Goal: Information Seeking & Learning: Learn about a topic

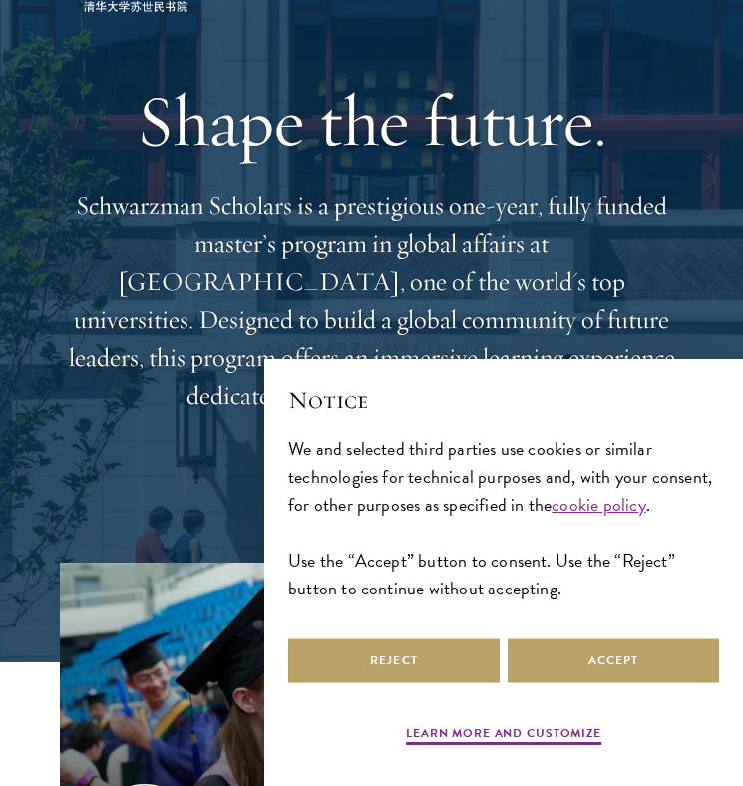
scroll to position [167, 0]
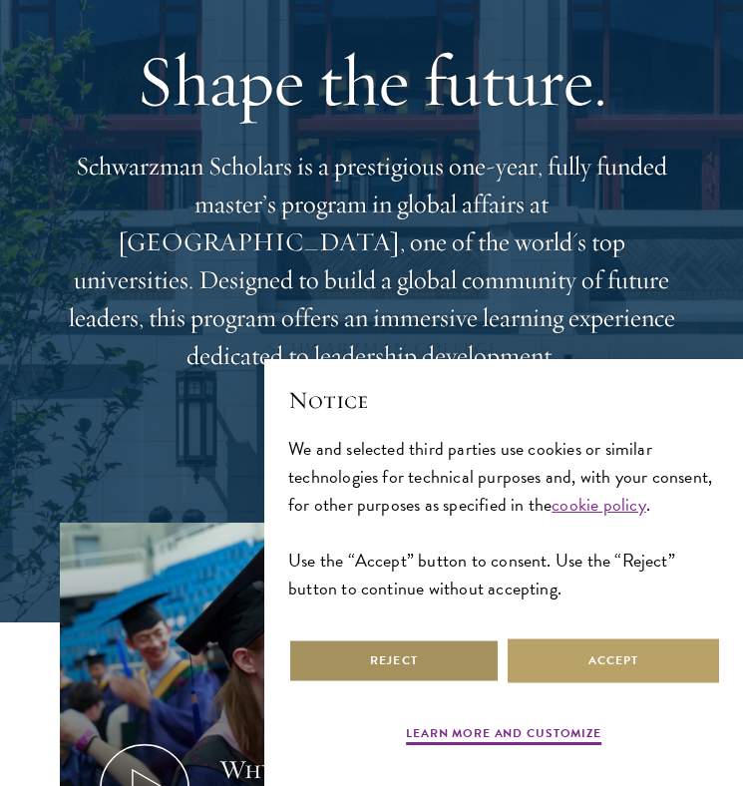
click at [442, 650] on button "Reject" at bounding box center [393, 660] width 211 height 45
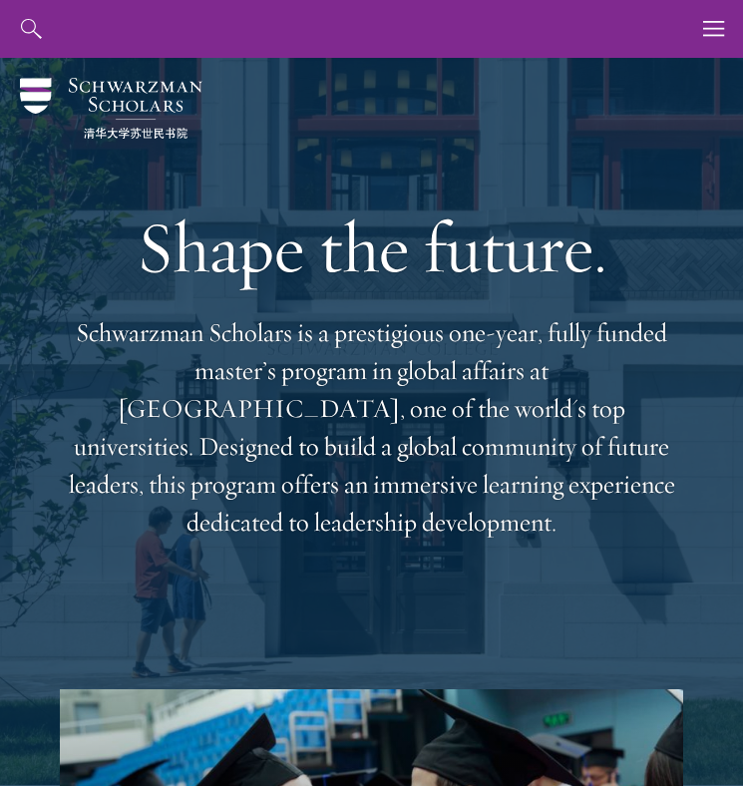
scroll to position [0, 0]
click at [699, 24] on button "button" at bounding box center [714, 29] width 58 height 58
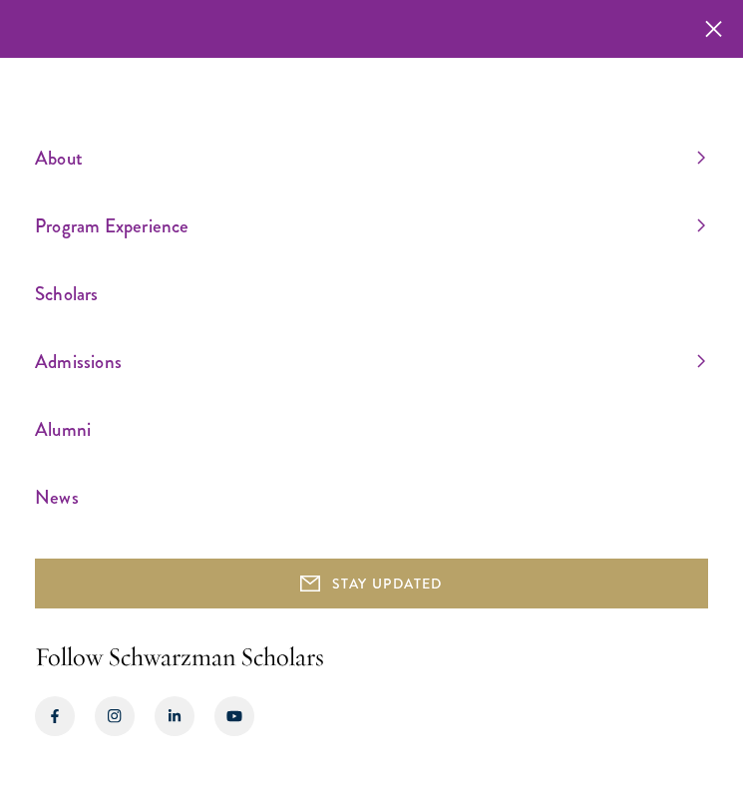
click at [114, 363] on link "Admissions" at bounding box center [370, 361] width 670 height 33
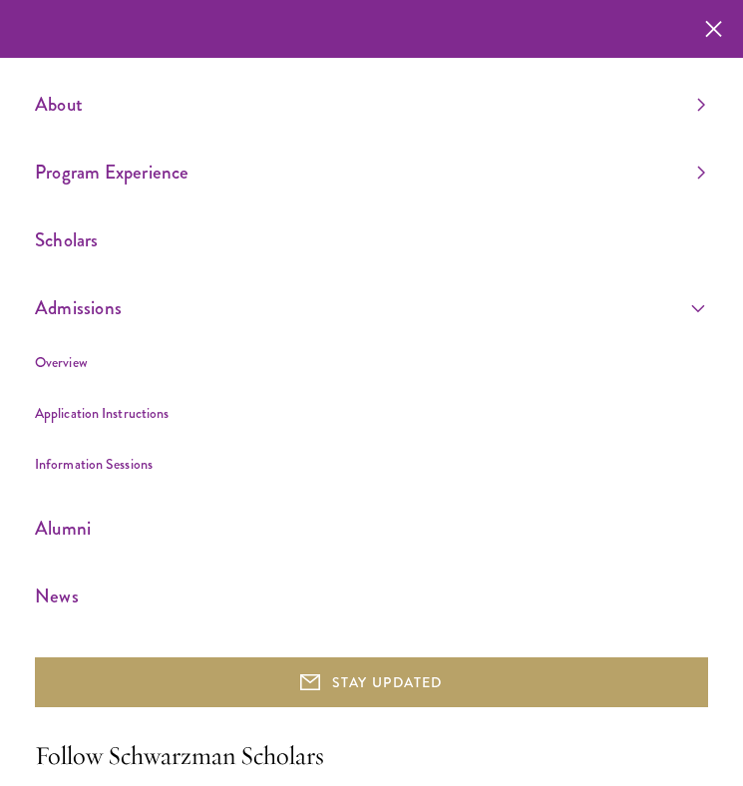
click at [78, 355] on link "Overview" at bounding box center [61, 362] width 53 height 20
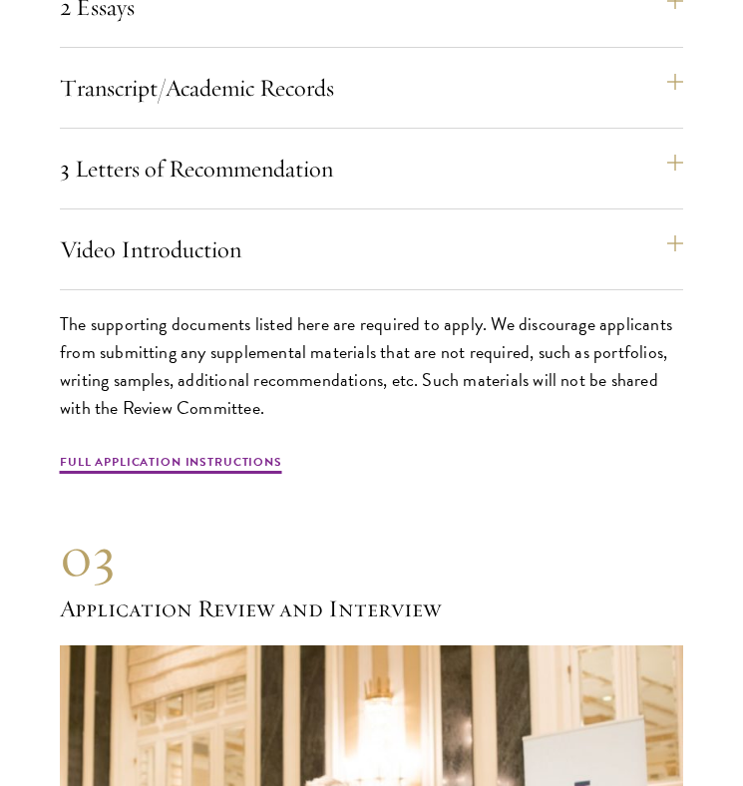
scroll to position [6150, 0]
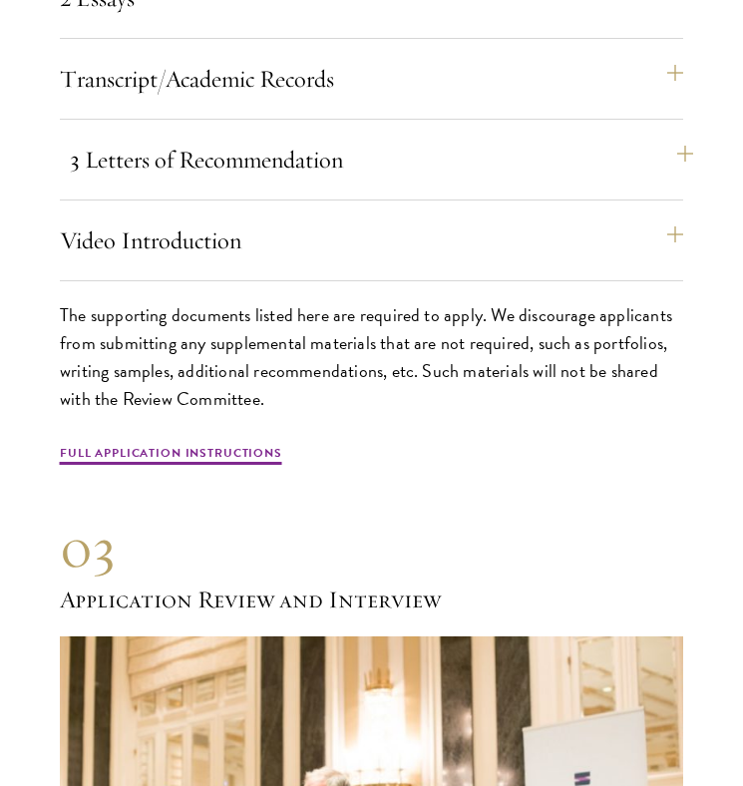
click at [259, 136] on button "3 Letters of Recommendation" at bounding box center [381, 160] width 623 height 48
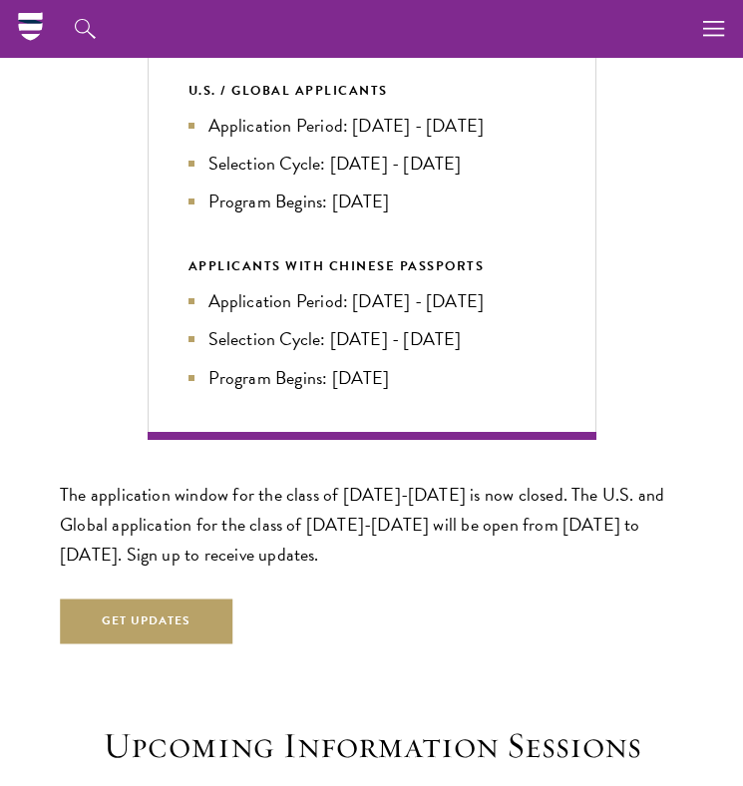
scroll to position [3895, 0]
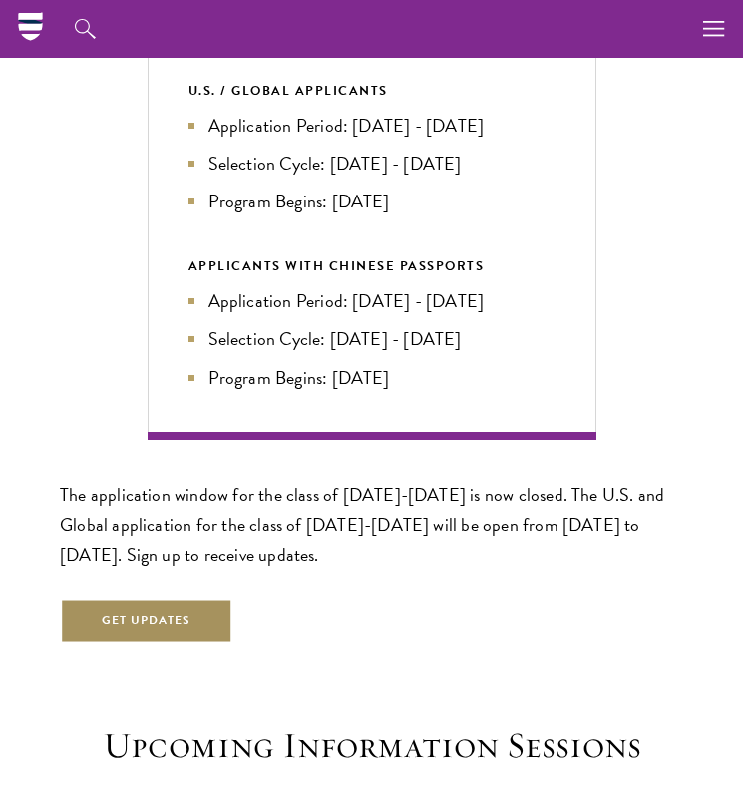
click at [120, 599] on button "Get Updates" at bounding box center [147, 621] width 174 height 45
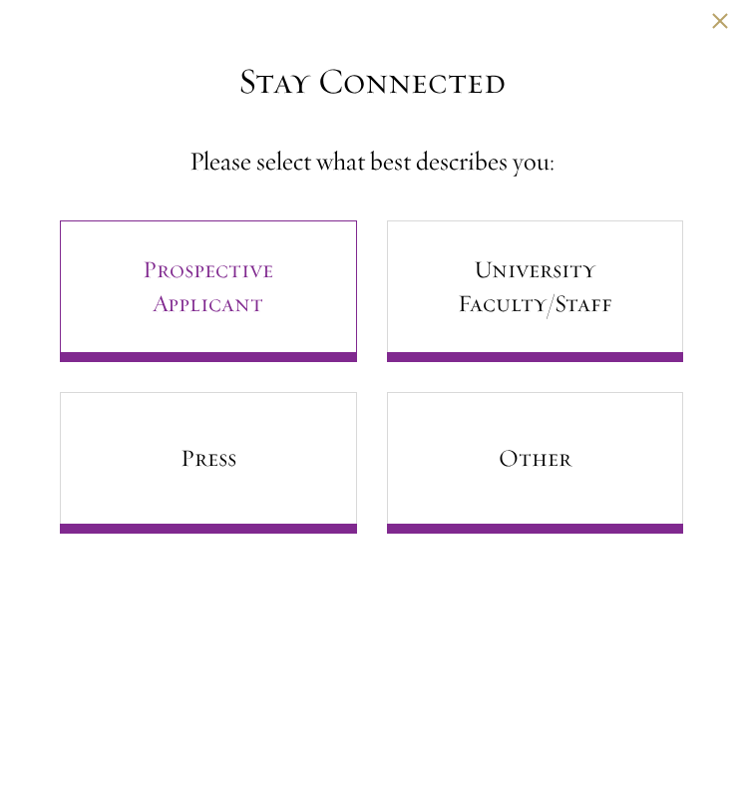
click at [243, 314] on link "Prospective Applicant" at bounding box center [208, 291] width 297 height 142
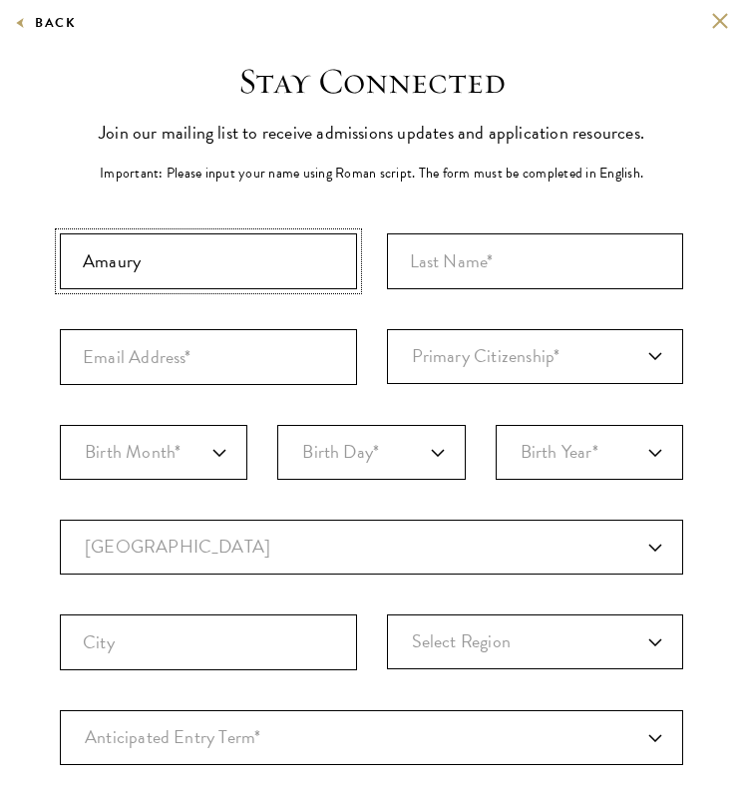
type input "Amaury"
type input "Gilmaire"
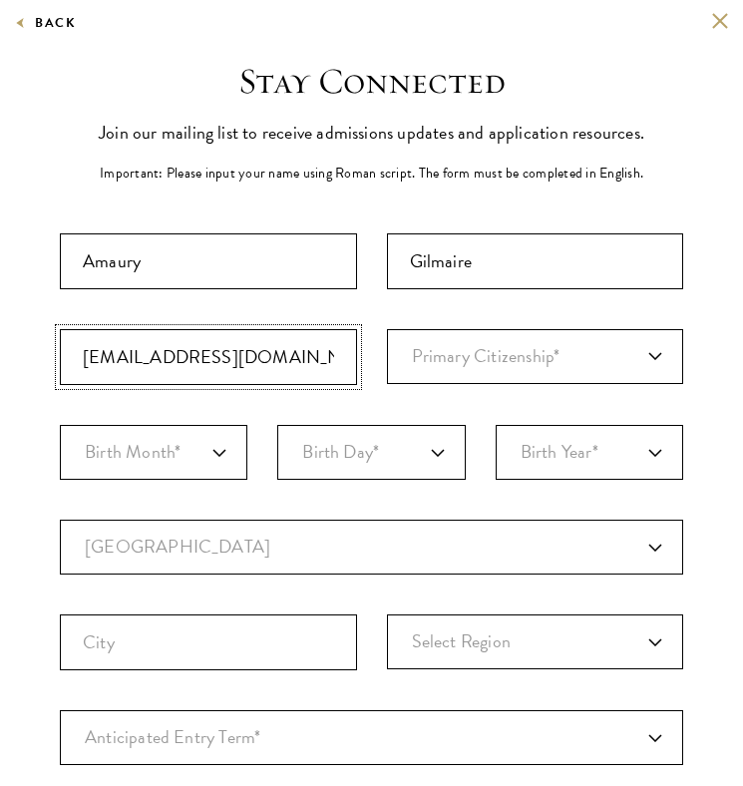
type input "amaury.gilmaire@hec.edu"
select select "FR"
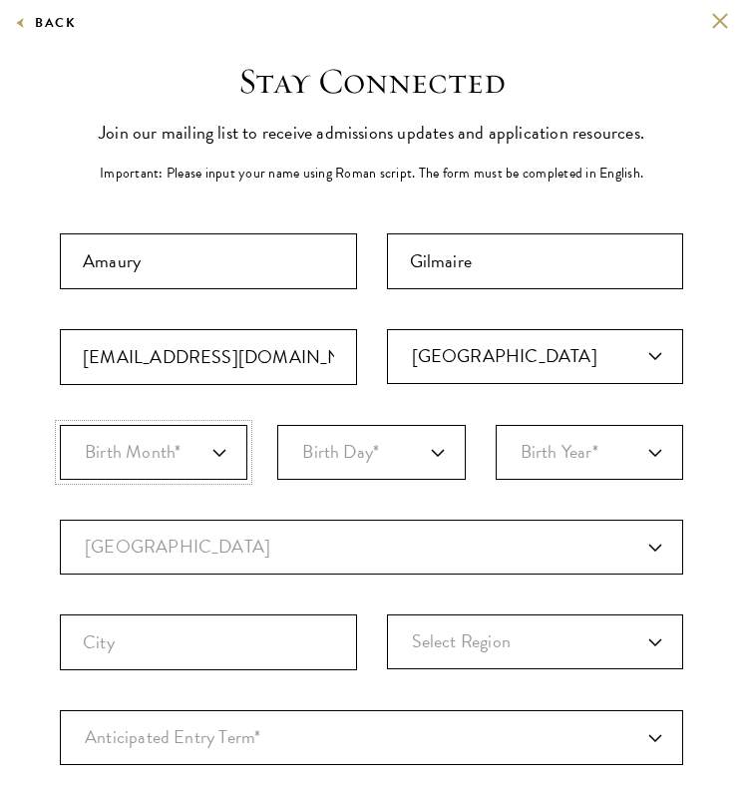
select select "05"
select select "28"
select select "2003"
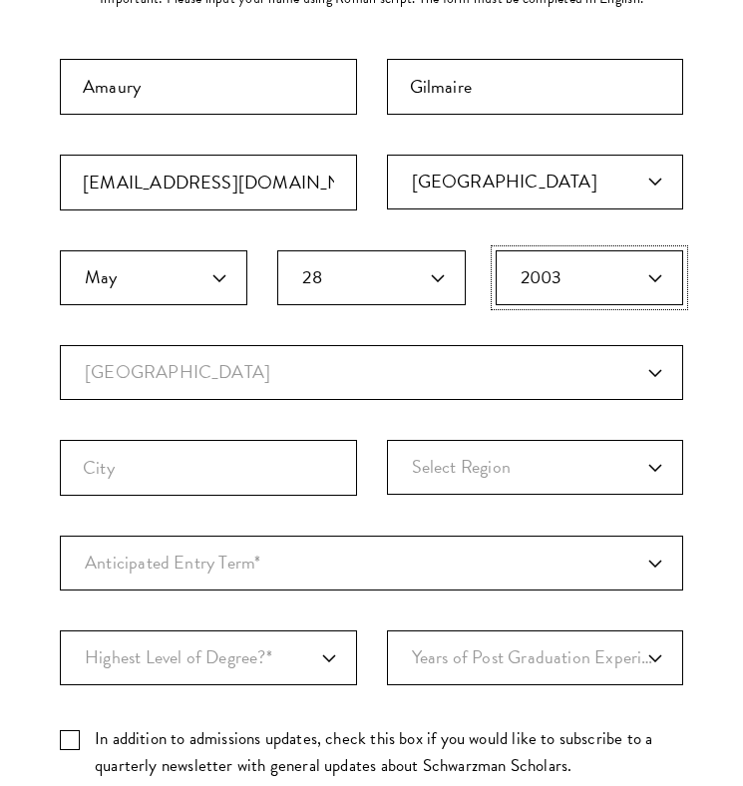
scroll to position [244, 0]
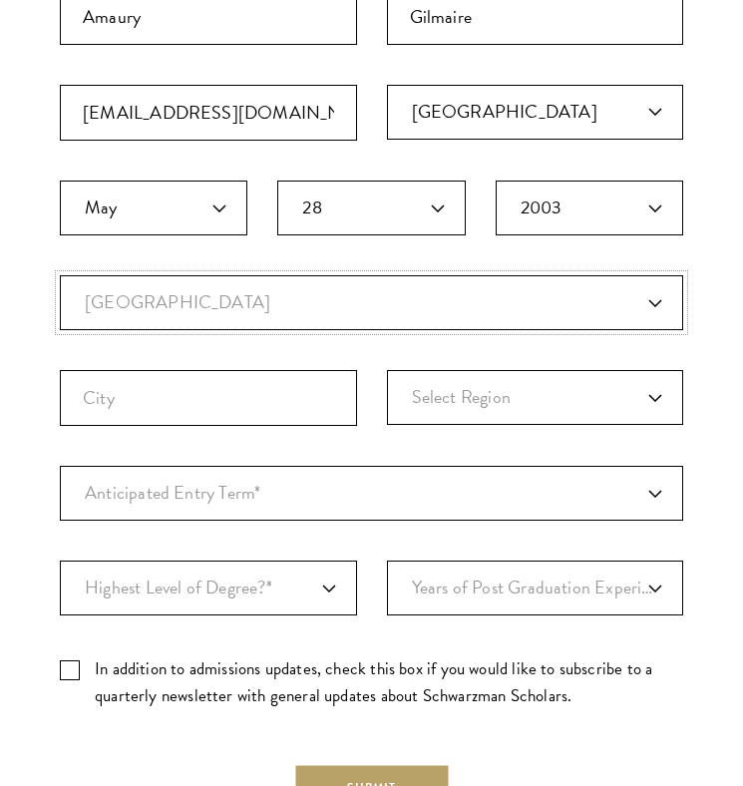
select select "FR"
select select
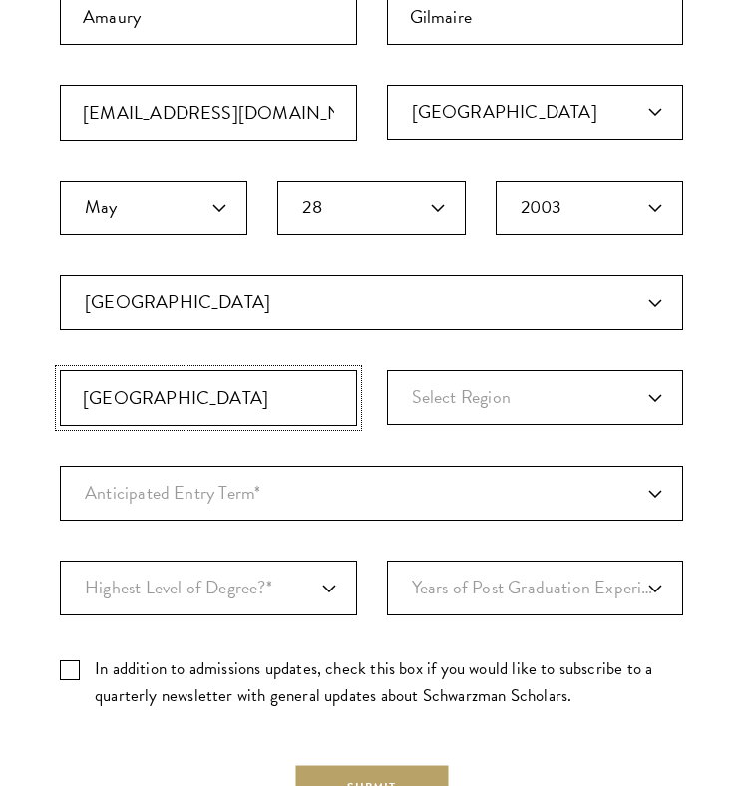
type input "Paris"
select select "Ile-de-France"
select select "a6790467-ebe7-4045-a56a-66c1cae98076"
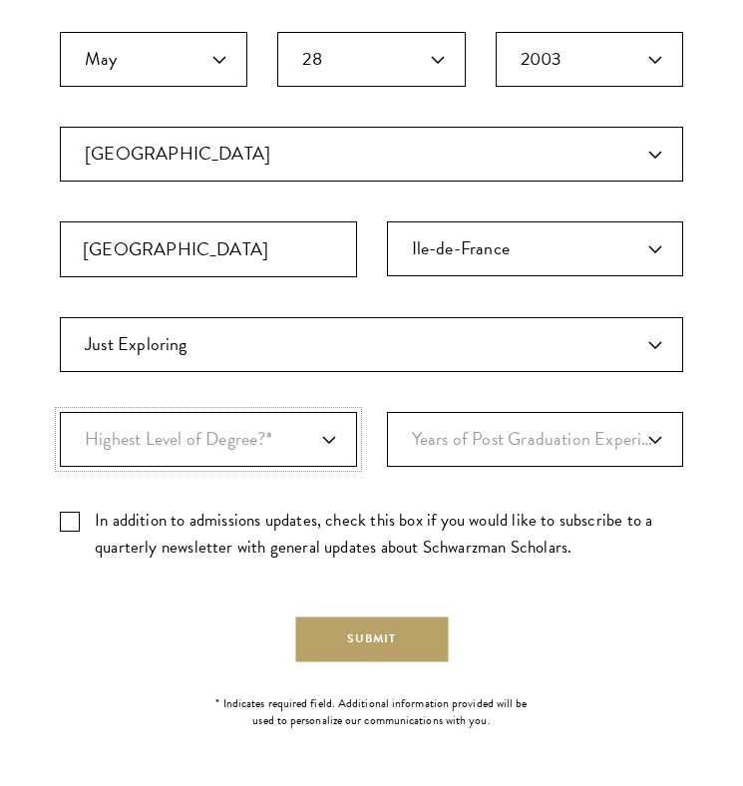
scroll to position [392, 0]
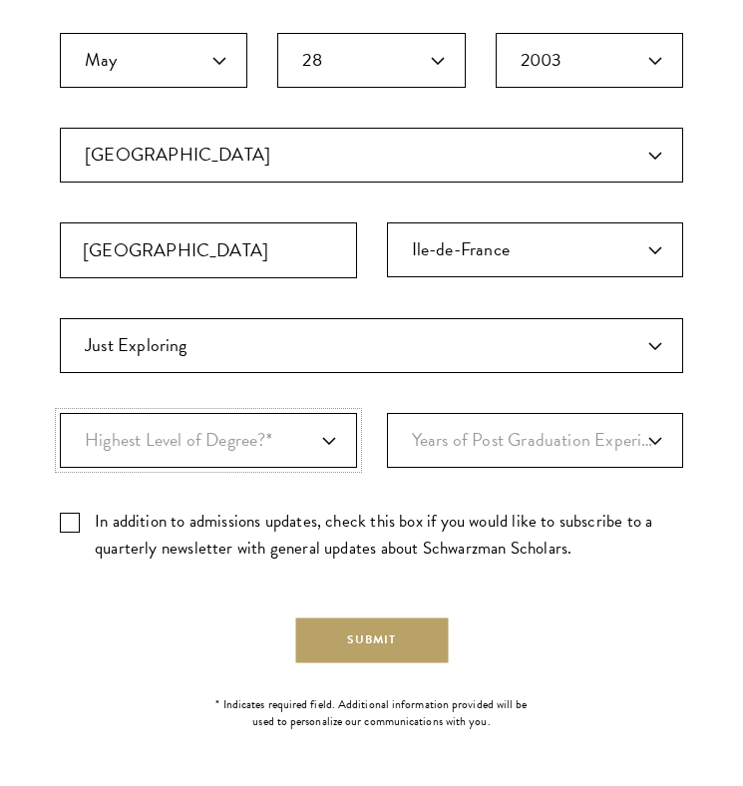
select select "009547fe-3364-4351-8e81-63abea734008"
click at [68, 515] on label "In addition to admissions updates, check this box if you would like to subscrib…" at bounding box center [371, 535] width 623 height 54
click at [68, 515] on input "In addition to admissions updates, check this box if you would like to subscrib…" at bounding box center [371, 514] width 623 height 13
checkbox input "true"
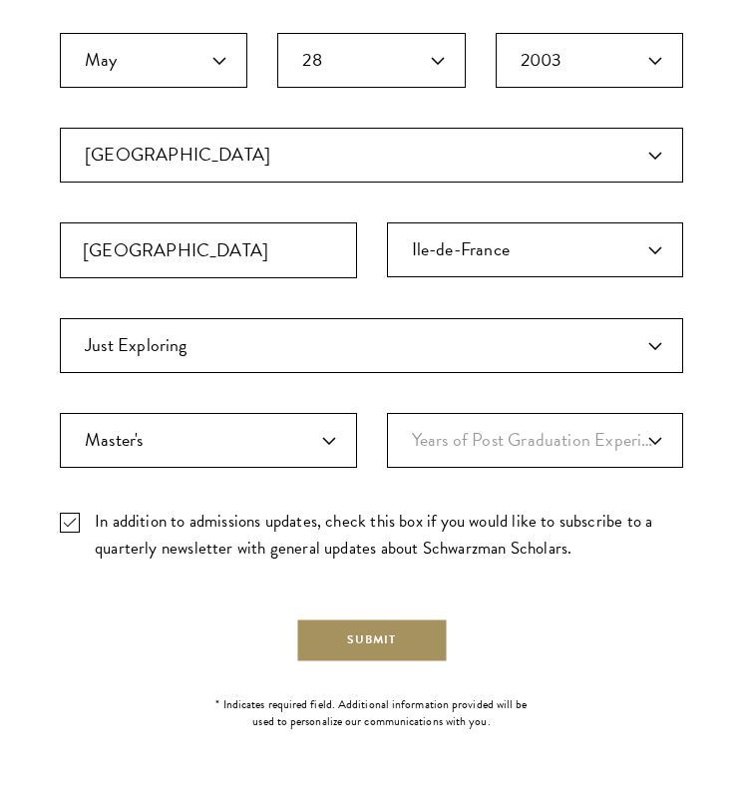
click at [328, 635] on button "Submit" at bounding box center [371, 639] width 153 height 45
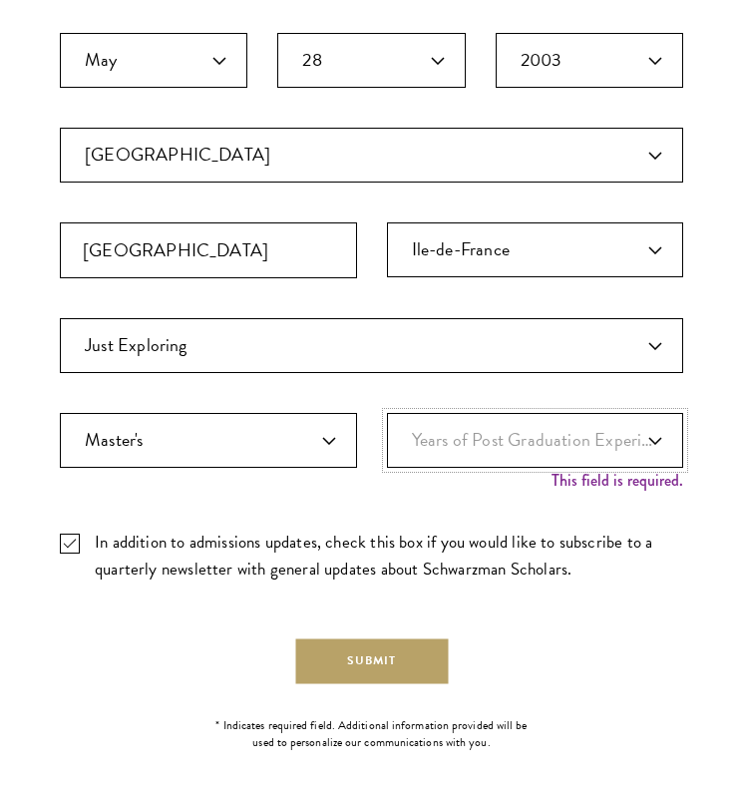
select select "1"
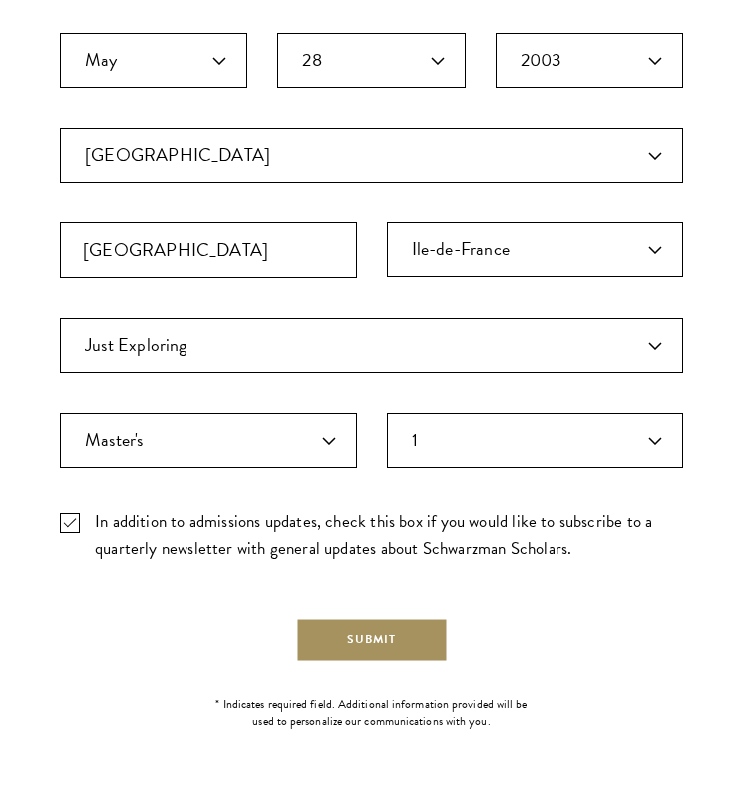
click at [381, 639] on button "Submit" at bounding box center [371, 639] width 153 height 45
